Goal: Task Accomplishment & Management: Use online tool/utility

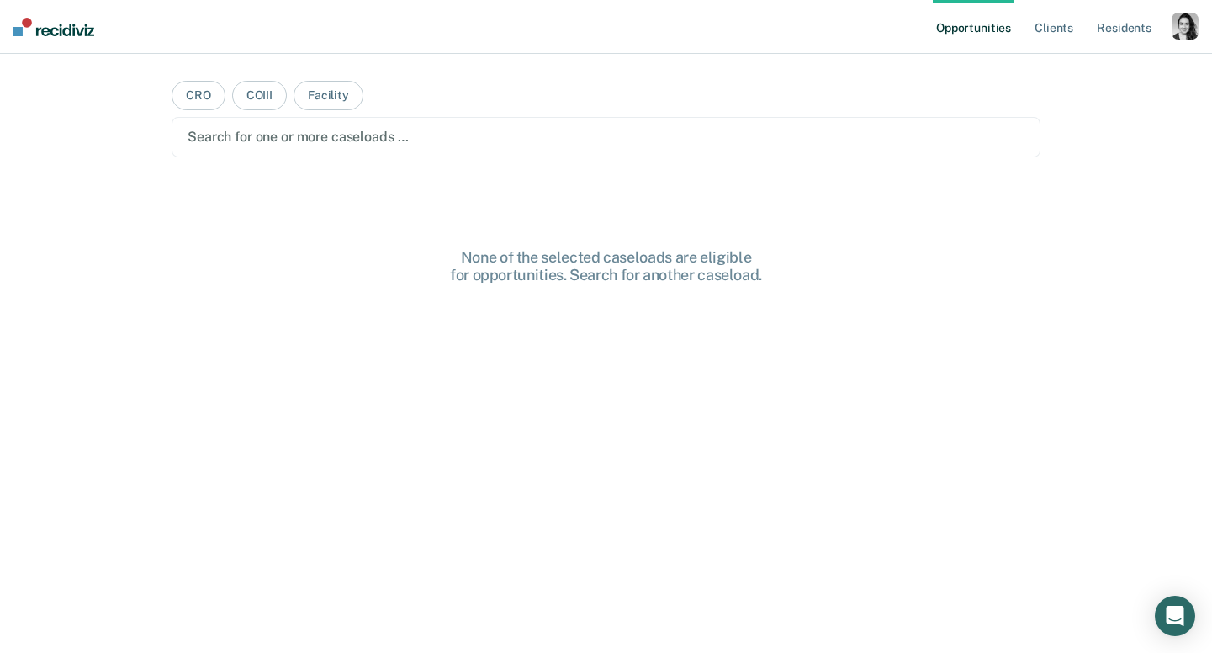
click at [1190, 31] on div "button" at bounding box center [1184, 26] width 27 height 27
click at [1073, 65] on link "Profile" at bounding box center [1116, 68] width 135 height 14
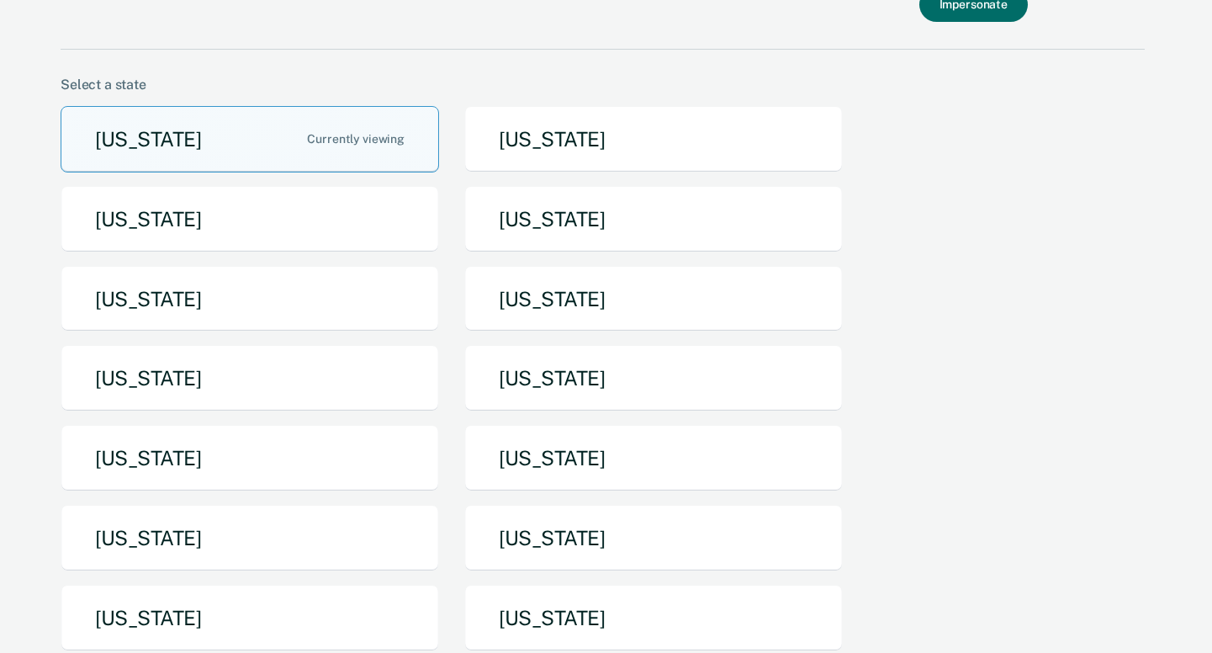
scroll to position [112, 0]
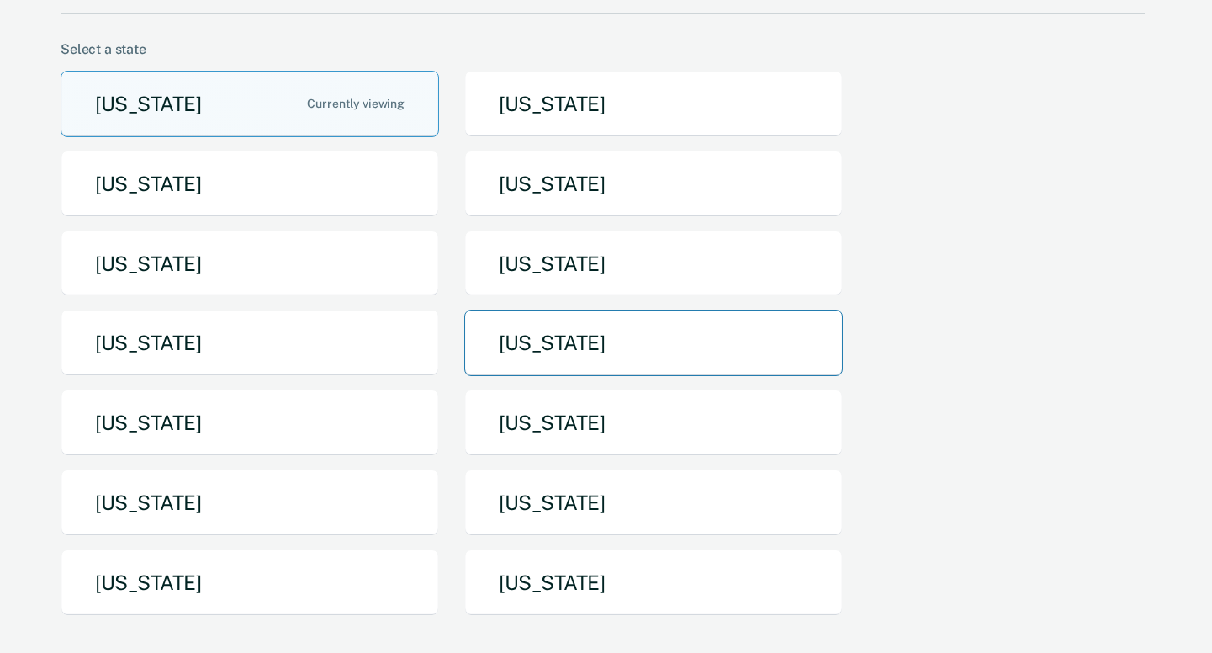
click at [559, 326] on button "Missouri" at bounding box center [653, 342] width 378 height 66
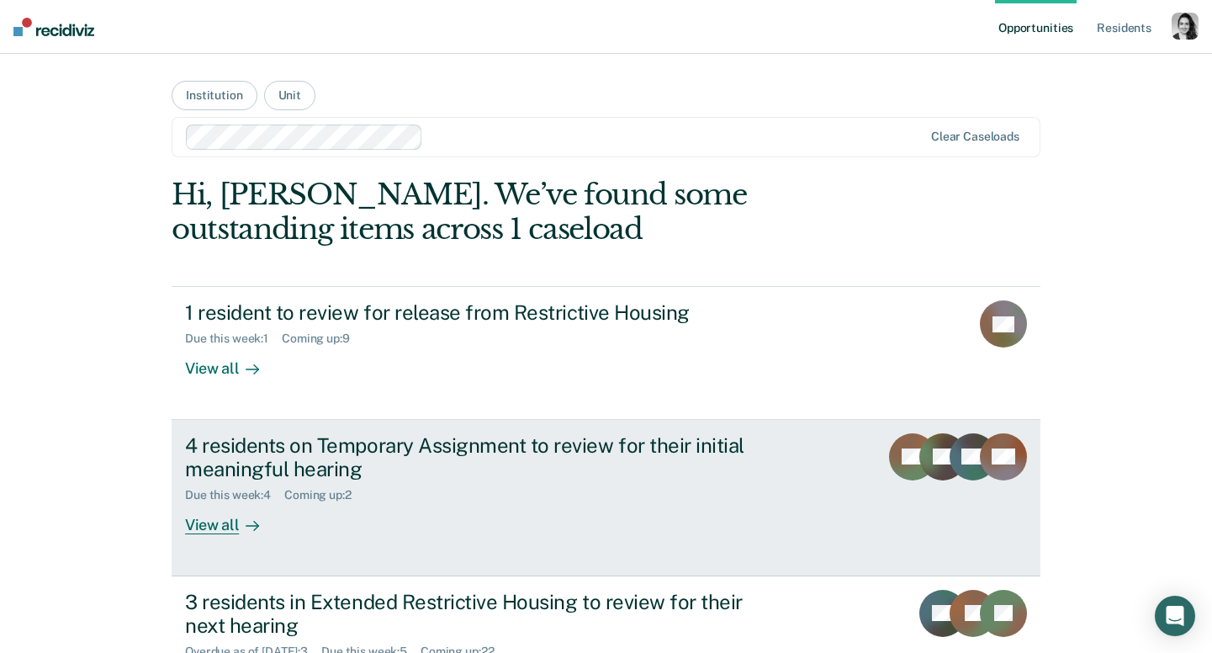
click at [601, 447] on div "4 residents on Temporary Assignment to review for their initial meaningful hear…" at bounding box center [480, 457] width 590 height 49
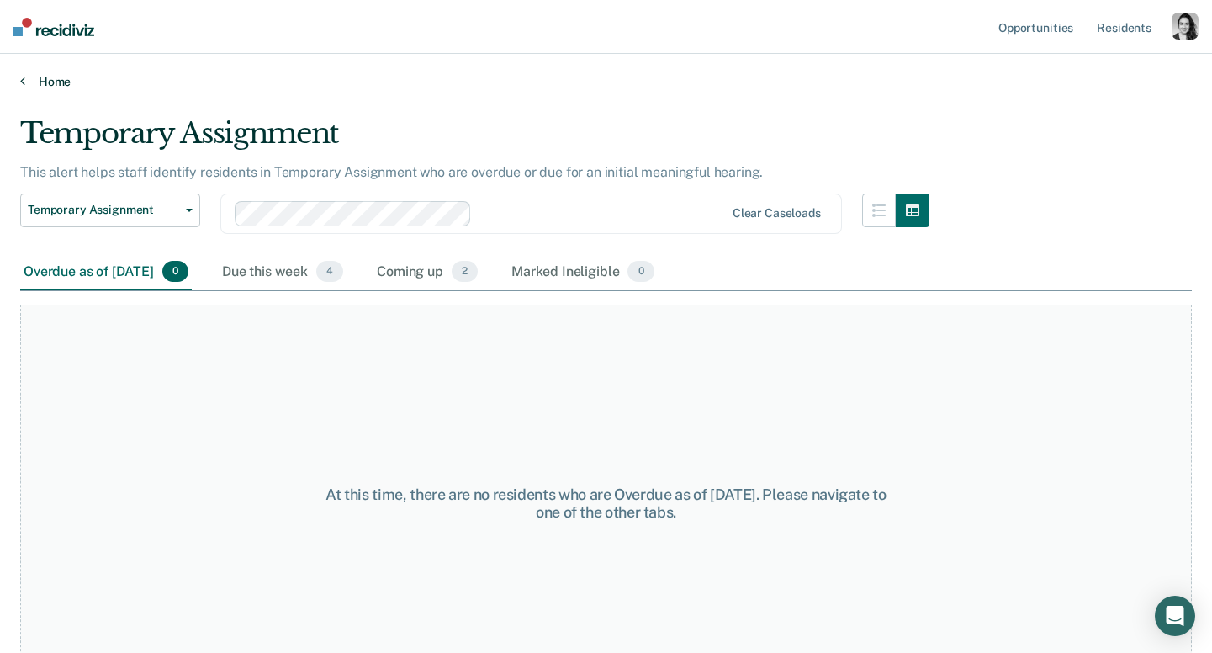
click at [53, 77] on link "Home" at bounding box center [605, 81] width 1171 height 15
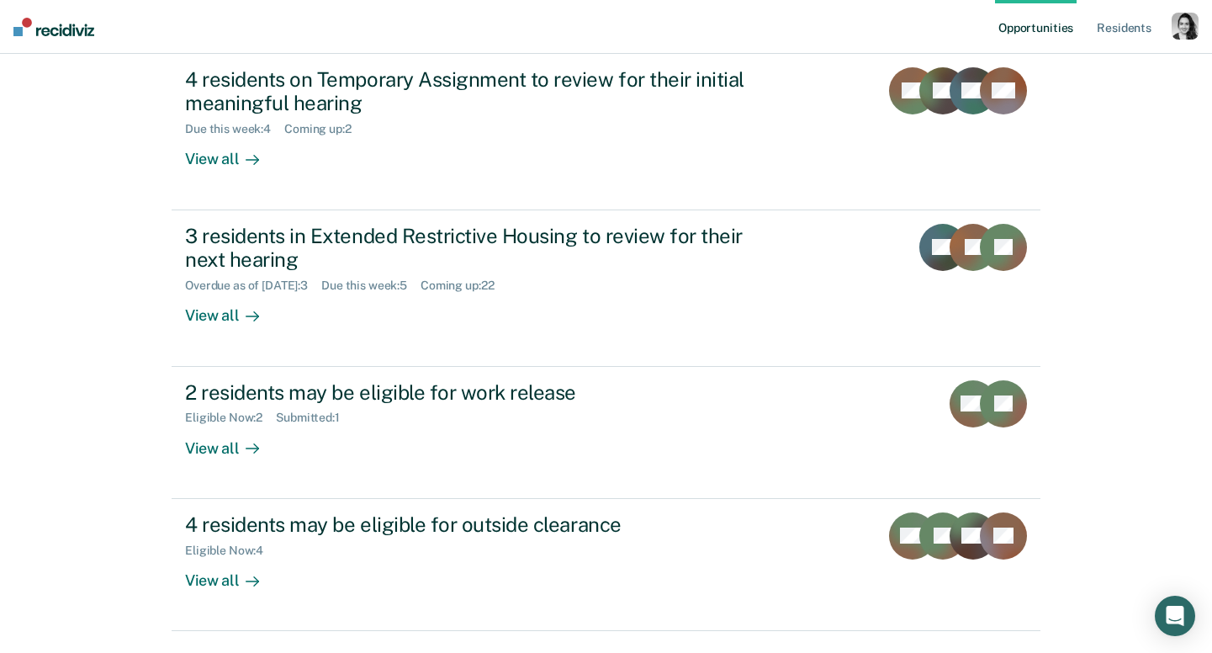
scroll to position [411, 0]
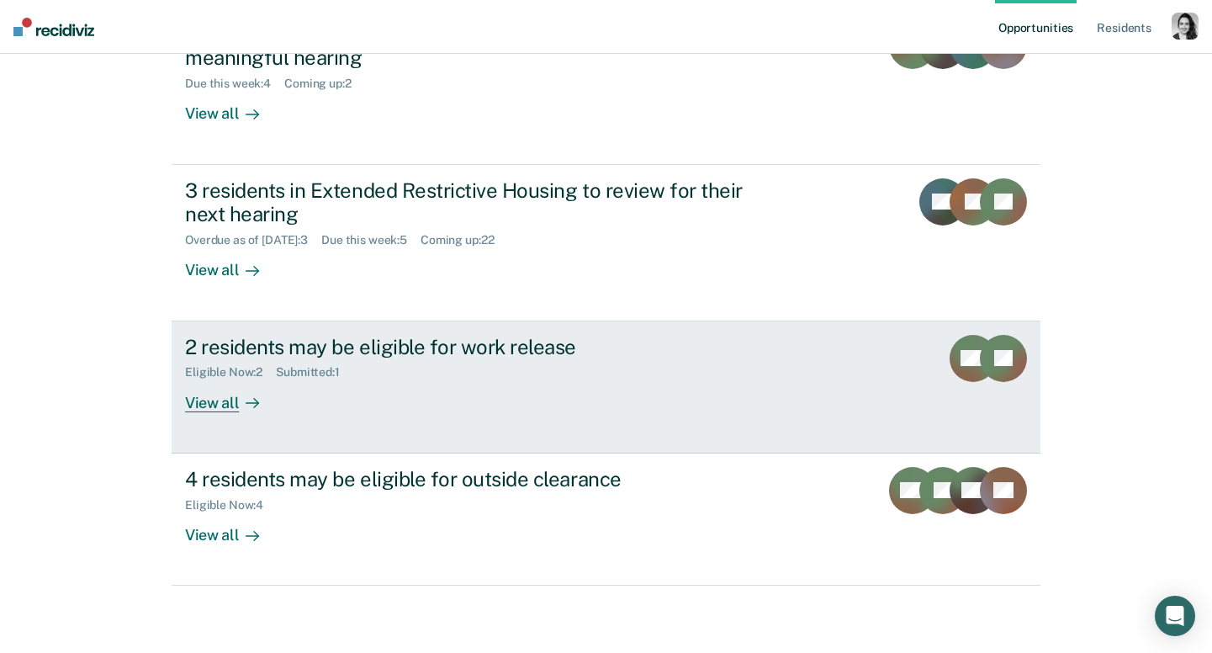
click at [484, 346] on div "2 residents may be eligible for work release" at bounding box center [480, 347] width 590 height 24
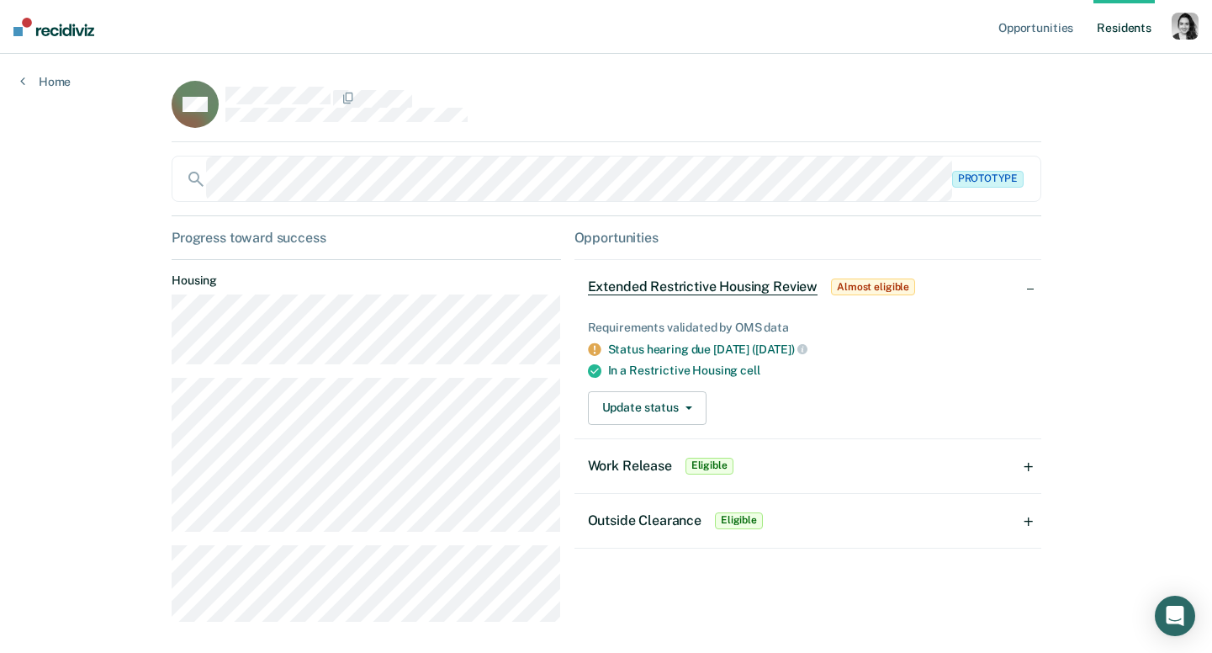
click at [1030, 280] on div "Extended Restrictive Housing Review Almost eligible" at bounding box center [807, 287] width 467 height 54
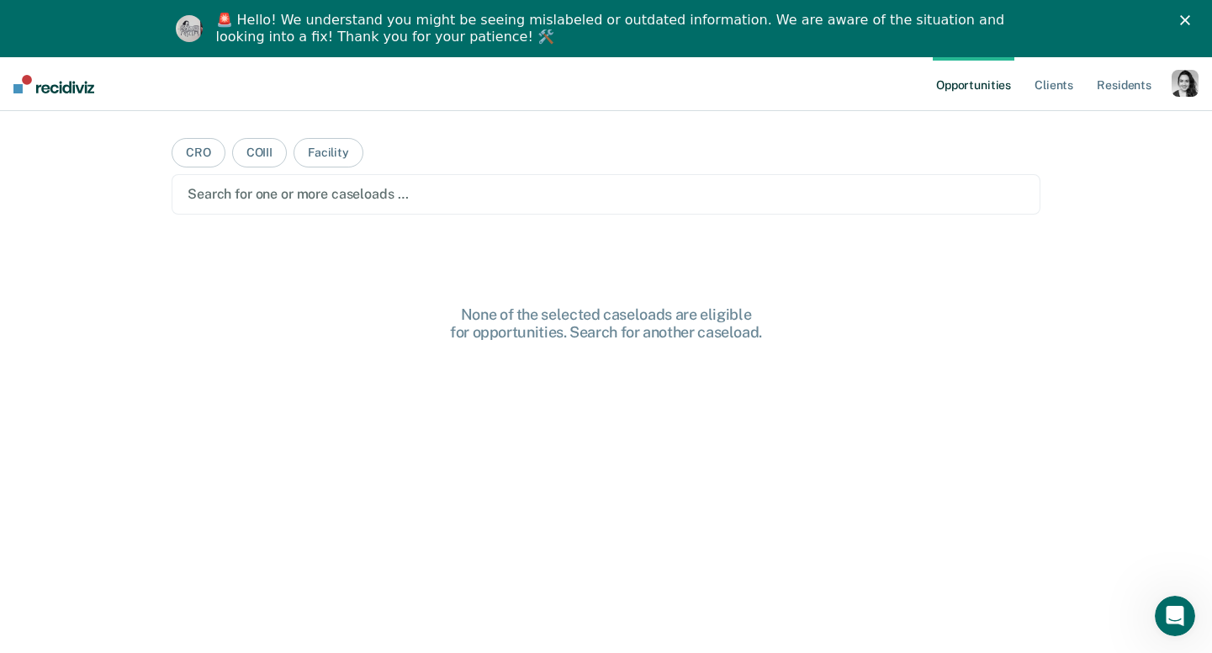
click at [1180, 24] on polygon "Close" at bounding box center [1185, 20] width 10 height 10
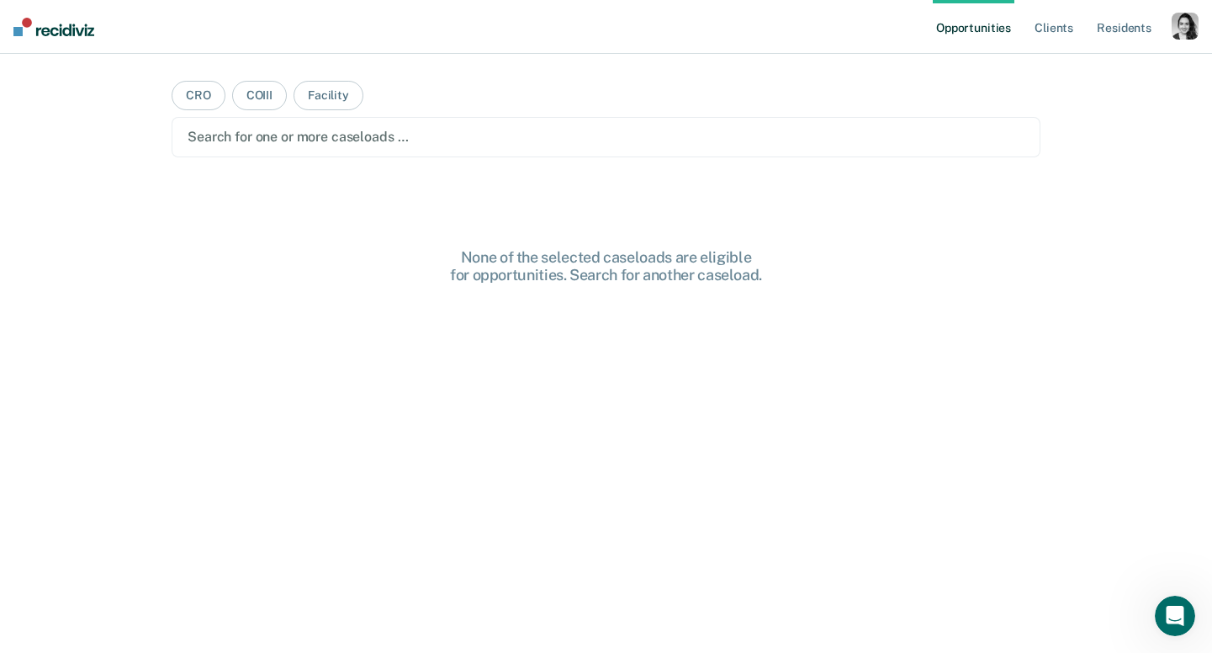
click at [1176, 34] on div "button" at bounding box center [1184, 26] width 27 height 27
click at [1081, 61] on link "Profile" at bounding box center [1116, 68] width 135 height 14
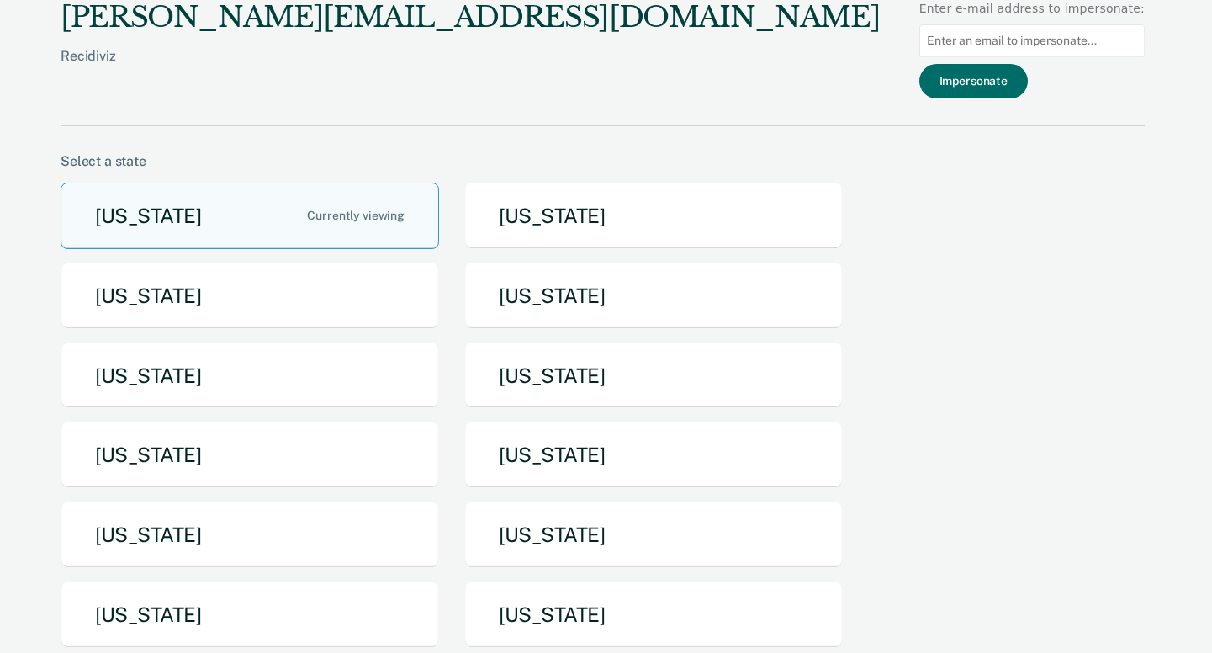
click at [1069, 34] on input at bounding box center [1031, 40] width 225 height 33
paste input "Aaron.Markley@doc.mo.gov"
click at [945, 39] on input "Aaron.Markley@doc.mo.gov" at bounding box center [1031, 40] width 225 height 33
type input "Aaron.Markley@doc.mo.gov"
click at [980, 94] on button "Impersonate" at bounding box center [973, 81] width 108 height 34
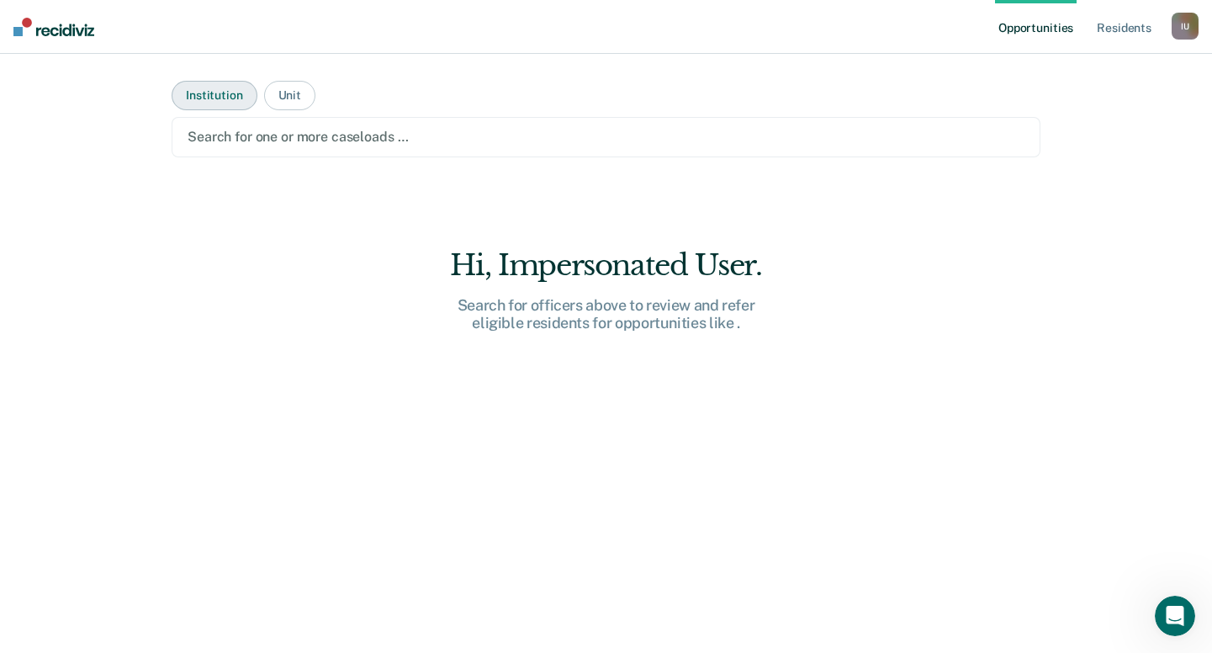
click at [236, 95] on button "Institution" at bounding box center [214, 95] width 85 height 29
click at [320, 136] on div at bounding box center [606, 136] width 837 height 19
click at [299, 98] on button "Unit" at bounding box center [289, 95] width 51 height 29
click at [309, 130] on div at bounding box center [606, 136] width 837 height 19
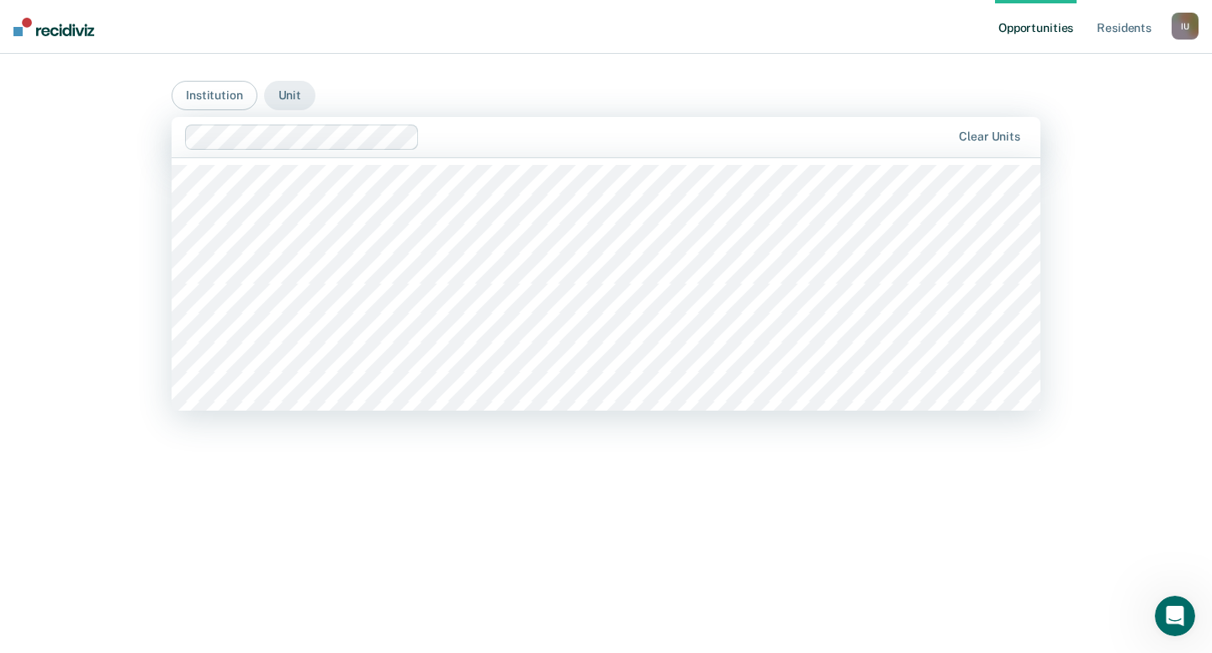
click at [436, 135] on div at bounding box center [688, 136] width 524 height 19
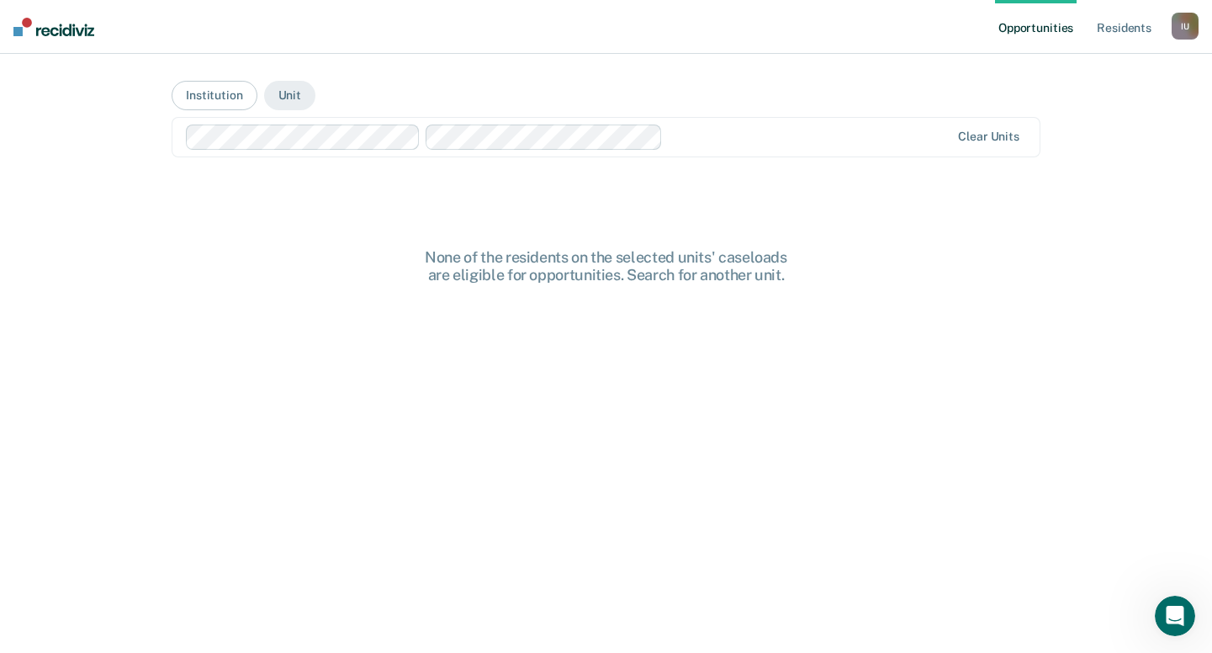
click at [694, 142] on div at bounding box center [809, 136] width 281 height 19
click at [292, 98] on button "Unit" at bounding box center [289, 95] width 51 height 29
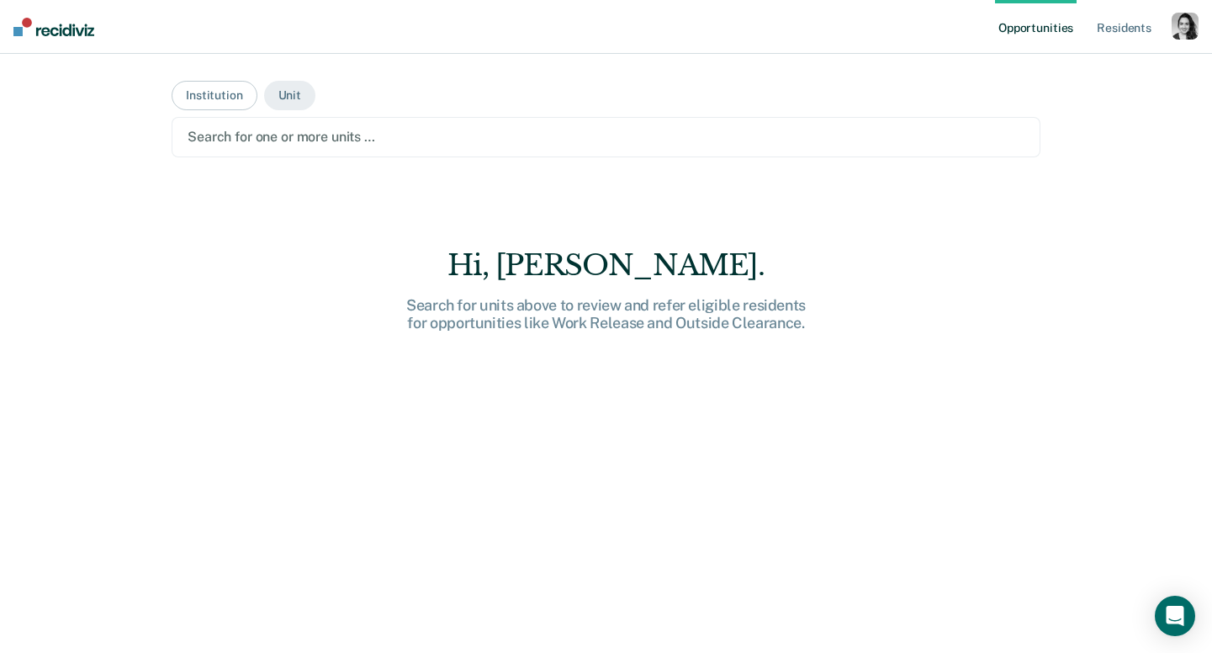
click at [335, 159] on main "Institution Unit Search for one or more units … Hi, Nora. Search for units abov…" at bounding box center [605, 333] width 909 height 558
click at [335, 142] on div at bounding box center [606, 136] width 837 height 19
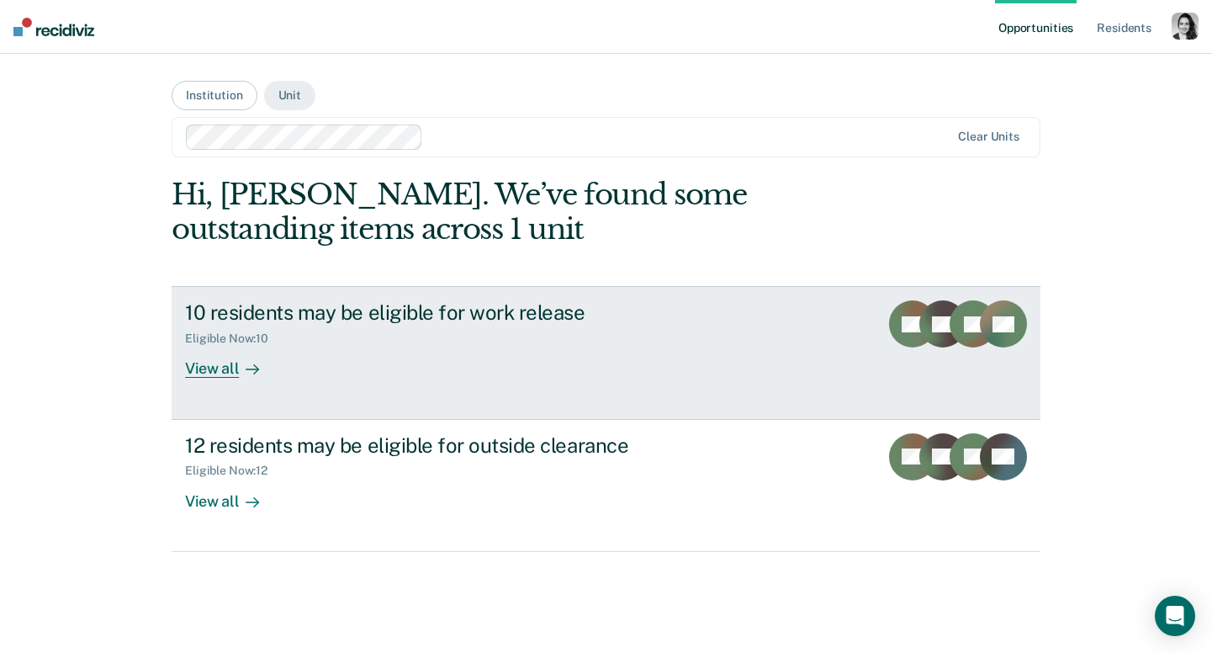
click at [531, 315] on div "10 residents may be eligible for work release" at bounding box center [480, 312] width 590 height 24
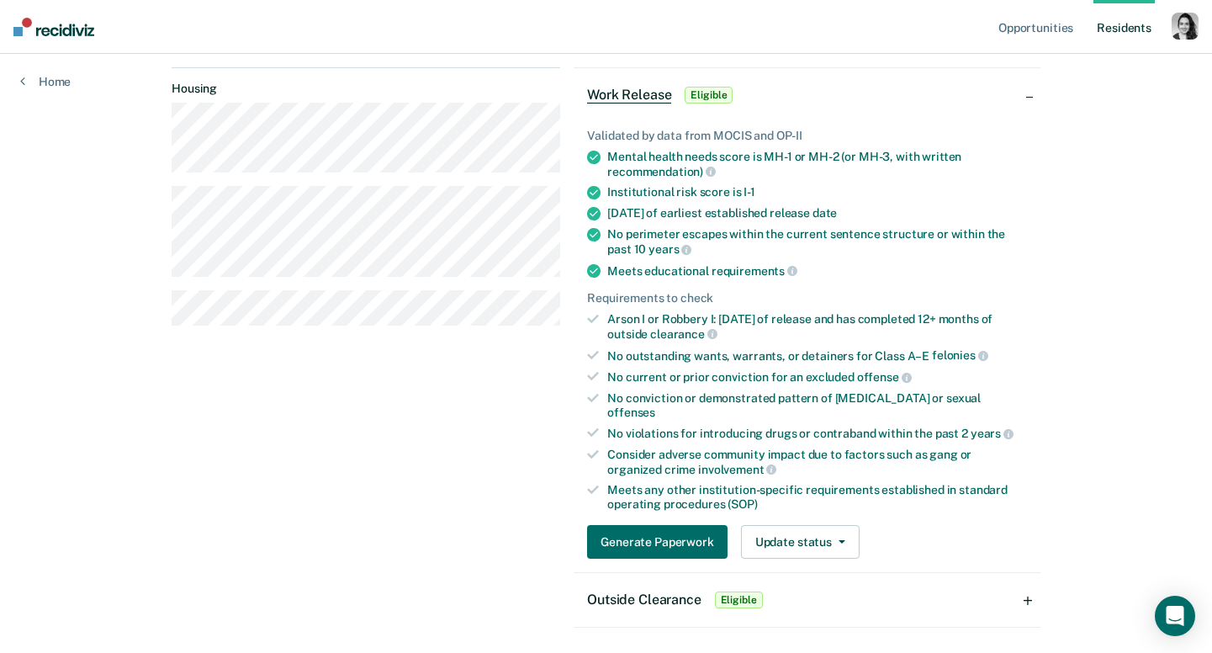
scroll to position [119, 0]
click at [64, 84] on link "Home" at bounding box center [45, 81] width 50 height 15
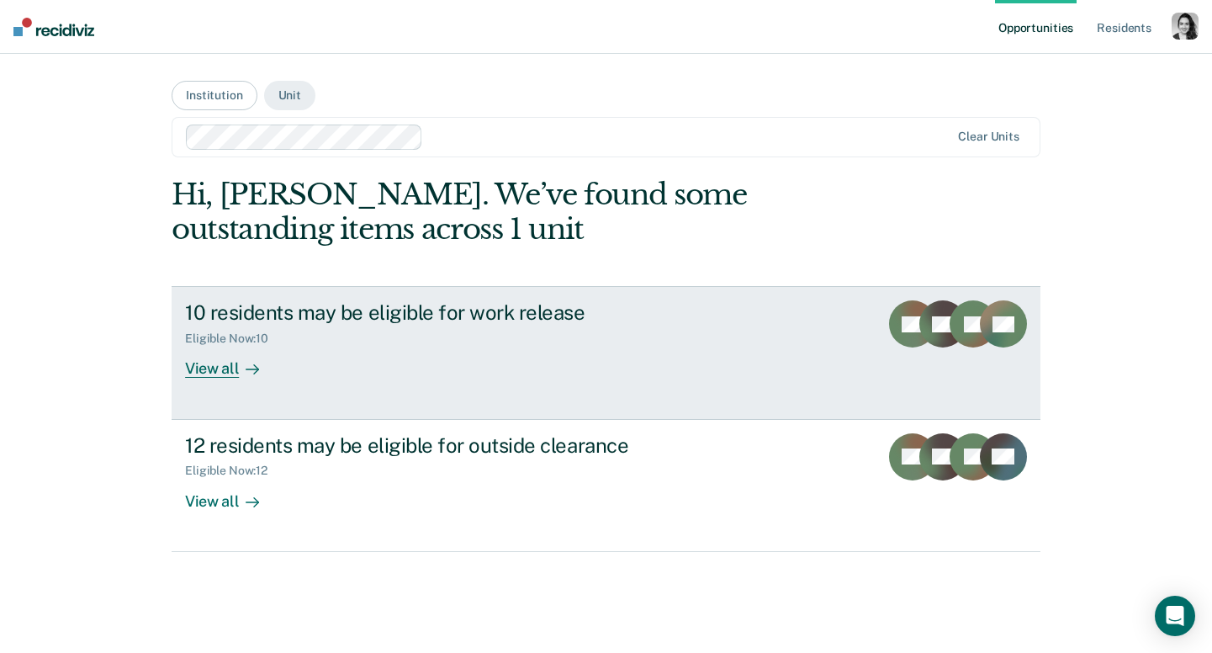
click at [412, 337] on div "Eligible Now : 10" at bounding box center [480, 335] width 590 height 21
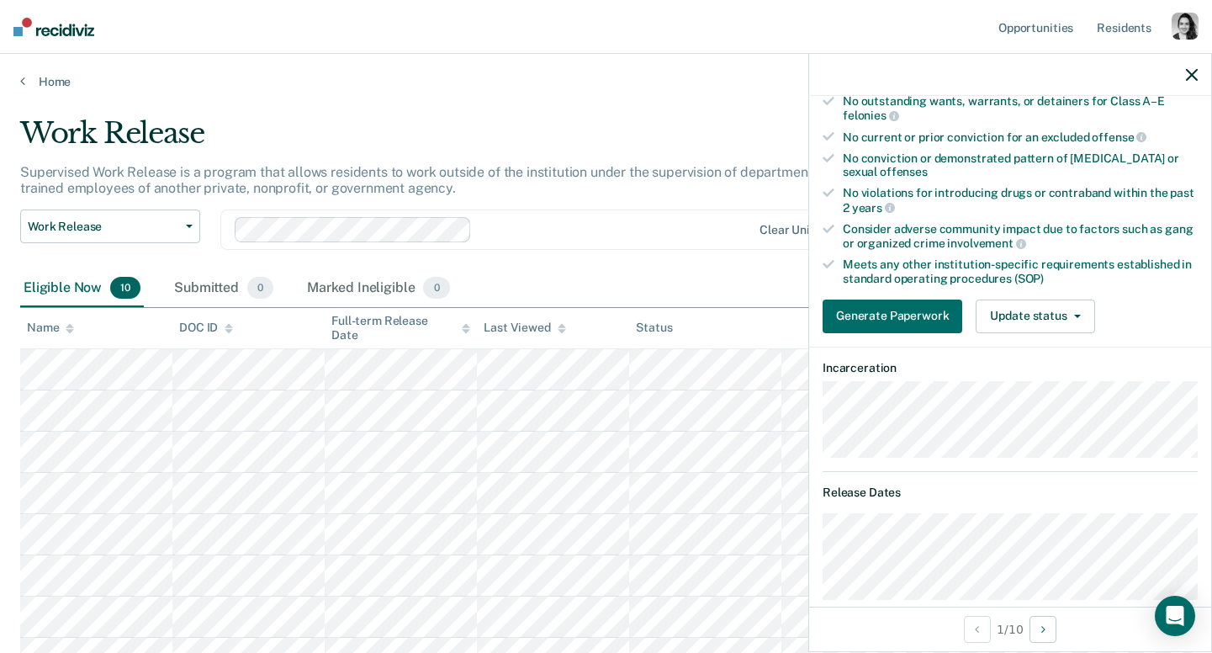
scroll to position [352, 0]
click at [1203, 74] on div at bounding box center [1010, 75] width 402 height 42
click at [1190, 75] on icon "button" at bounding box center [1192, 75] width 12 height 12
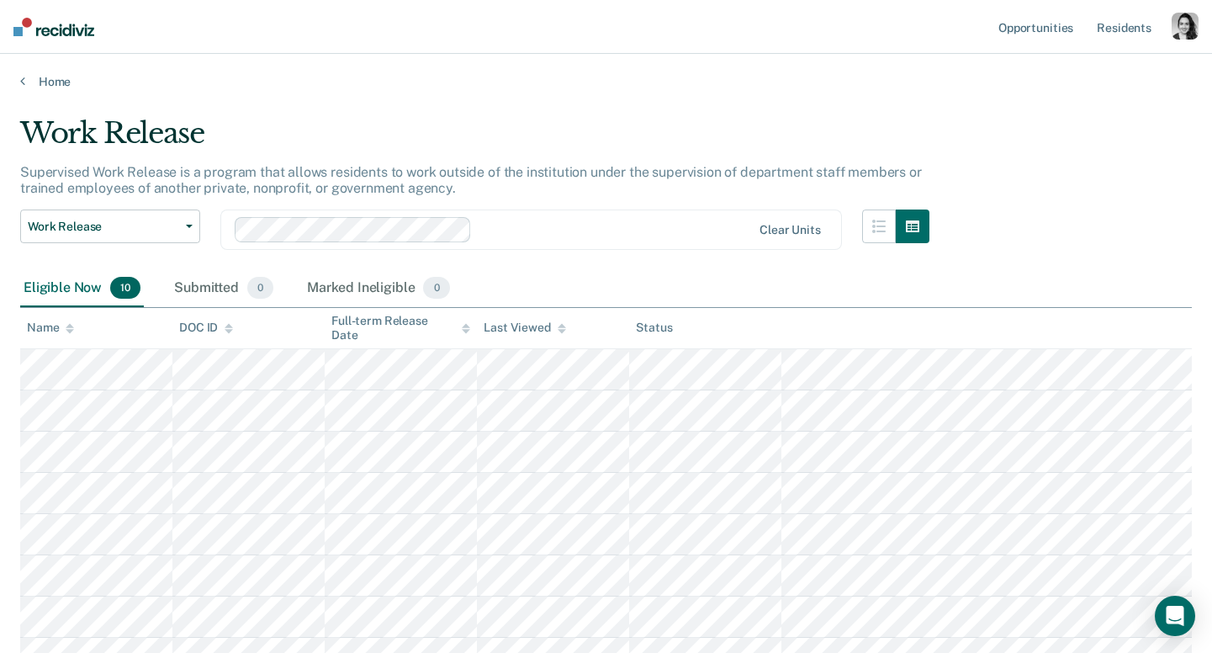
click at [1180, 18] on div "button" at bounding box center [1184, 26] width 27 height 27
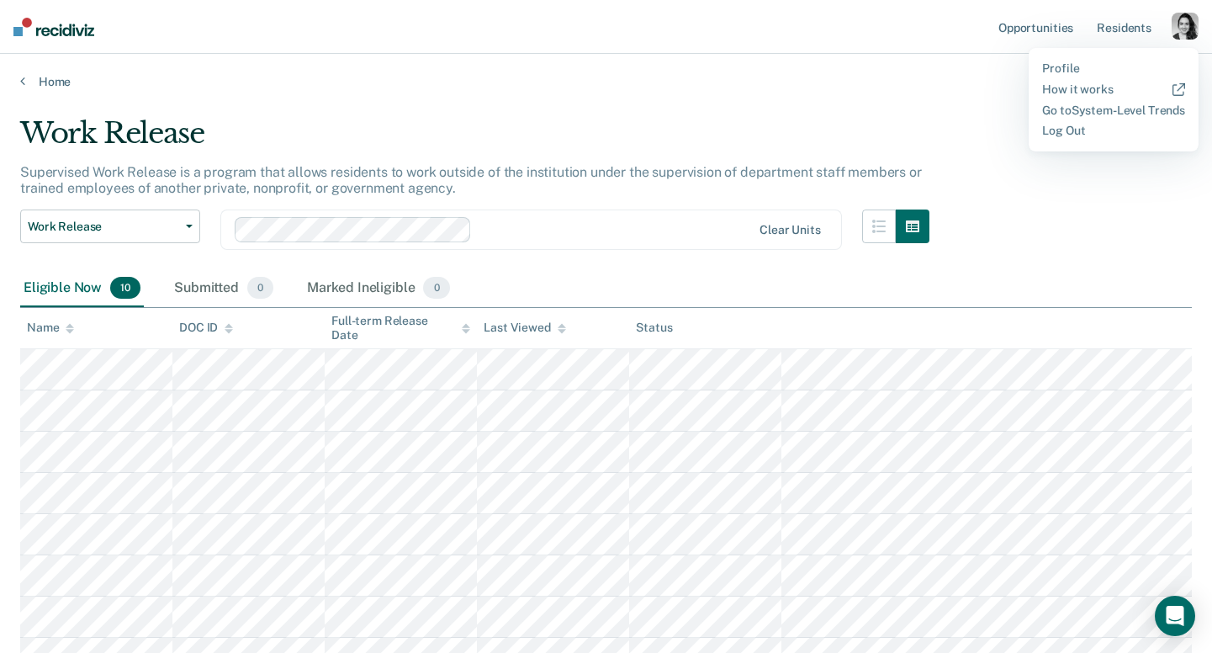
click at [1049, 60] on div "Profile How it works Go to System-Level Trends Log Out" at bounding box center [1113, 99] width 170 height 103
click at [1049, 68] on link "Profile" at bounding box center [1113, 68] width 143 height 14
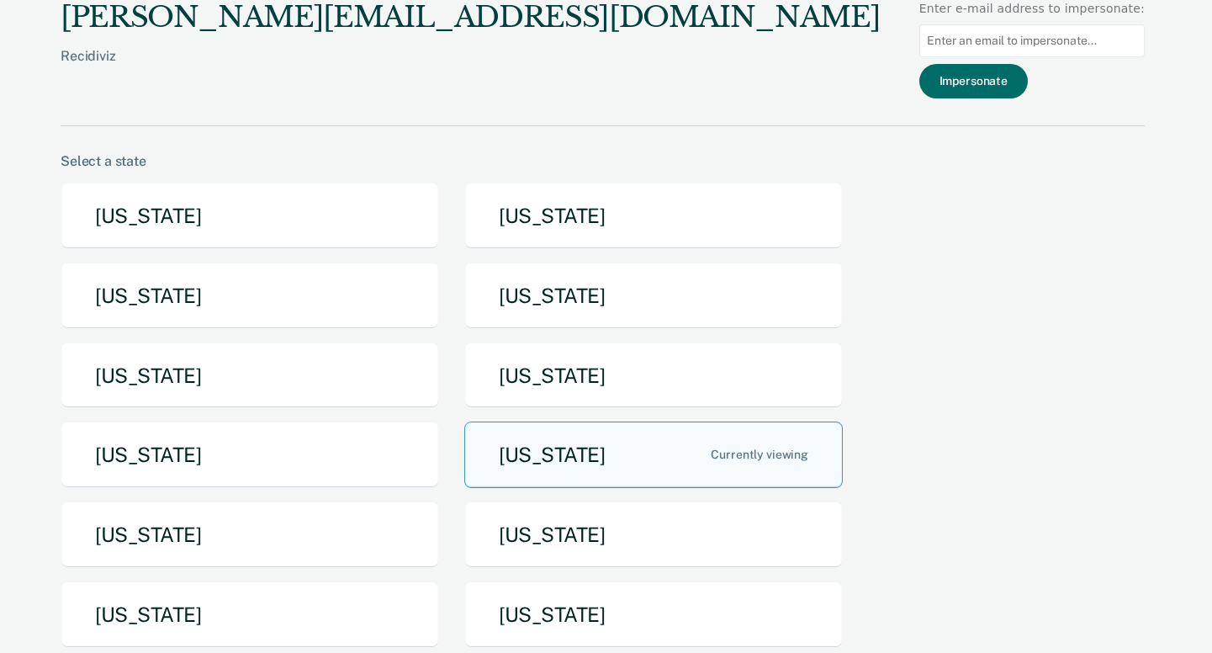
click at [1036, 45] on input at bounding box center [1031, 40] width 225 height 33
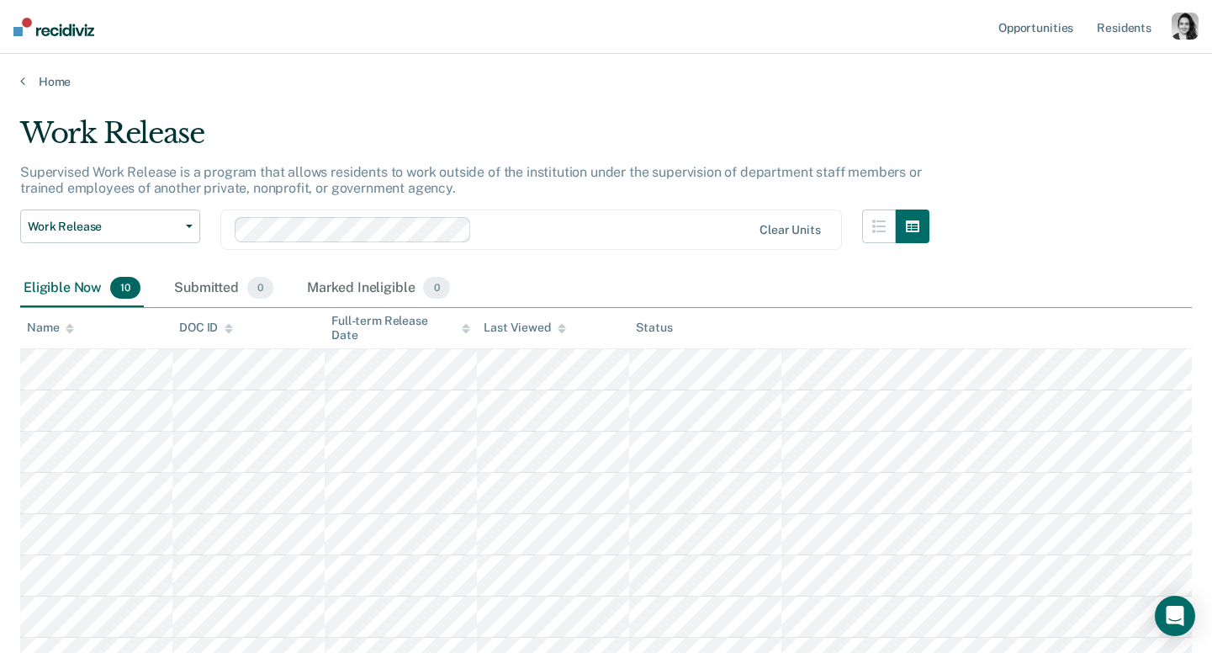
click at [1196, 34] on div "button" at bounding box center [1184, 26] width 27 height 27
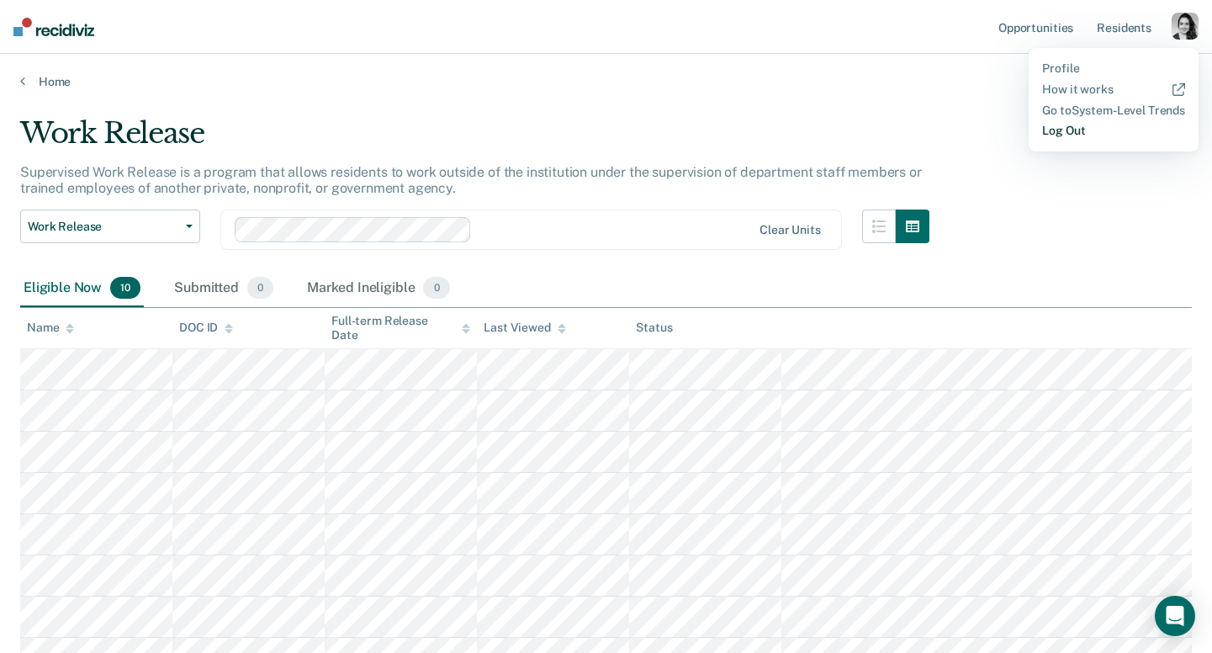
click at [1067, 131] on link "Log Out" at bounding box center [1113, 131] width 143 height 14
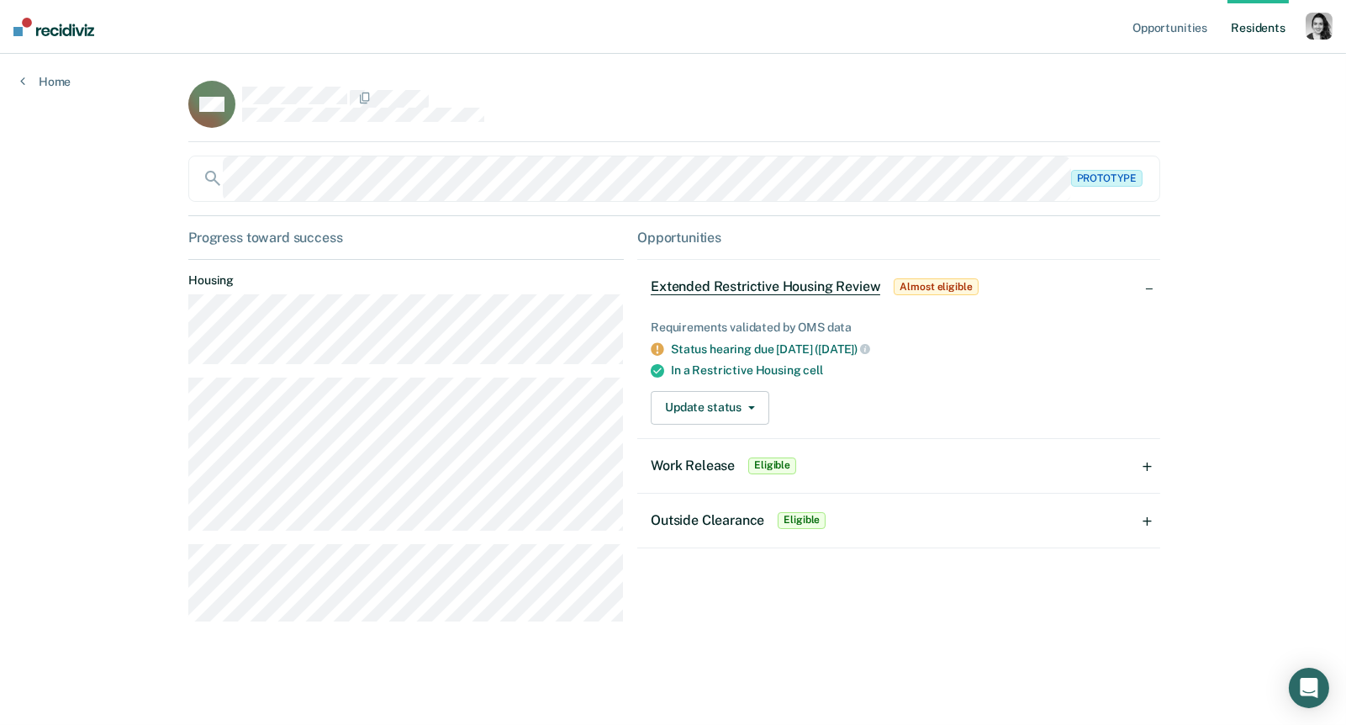
click at [1150, 466] on div "Work Release Eligible" at bounding box center [898, 466] width 523 height 54
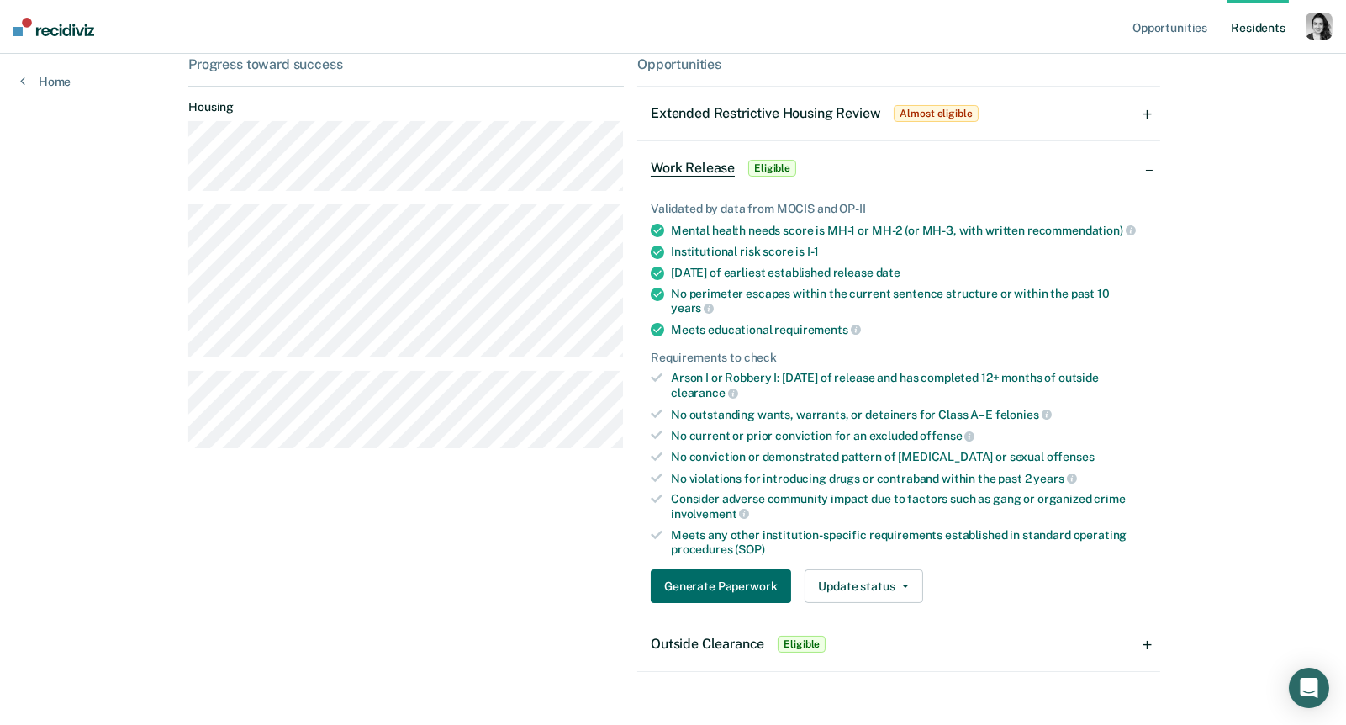
scroll to position [200, 0]
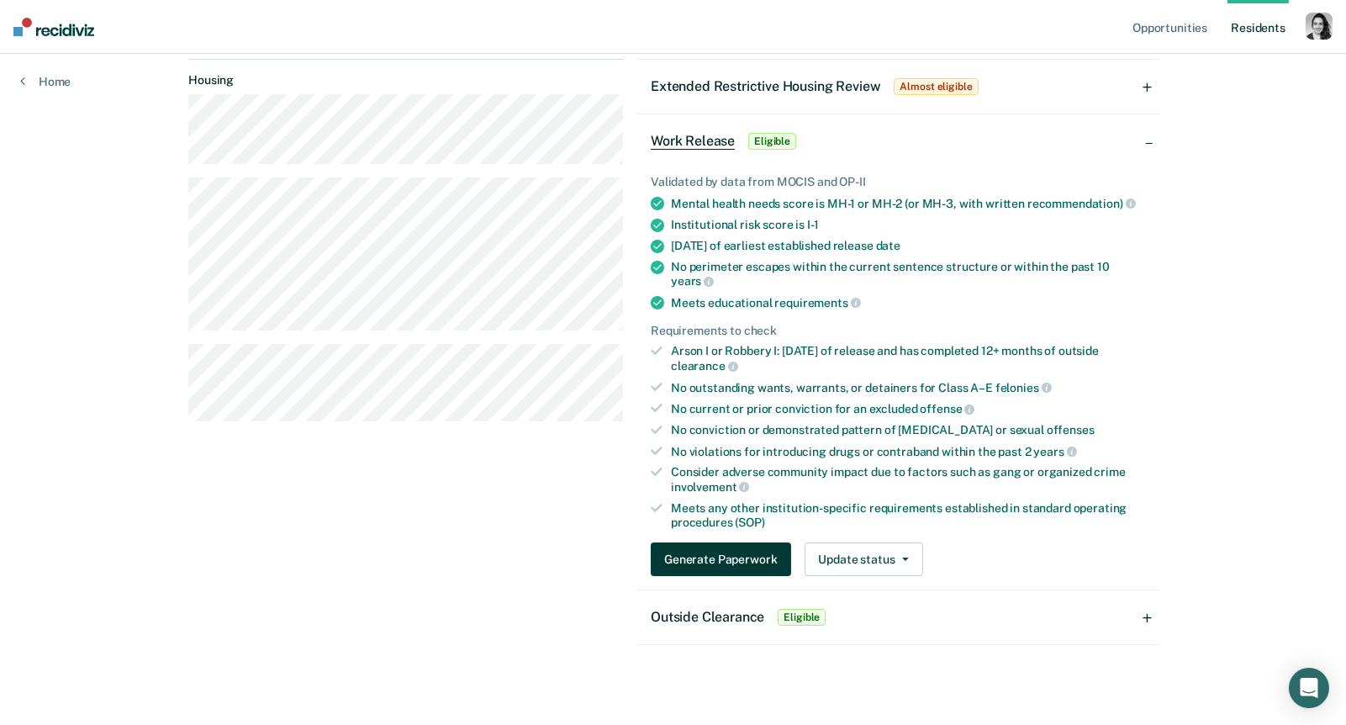
click at [700, 552] on button "Generate Paperwork" at bounding box center [721, 559] width 140 height 34
